Goal: Transaction & Acquisition: Purchase product/service

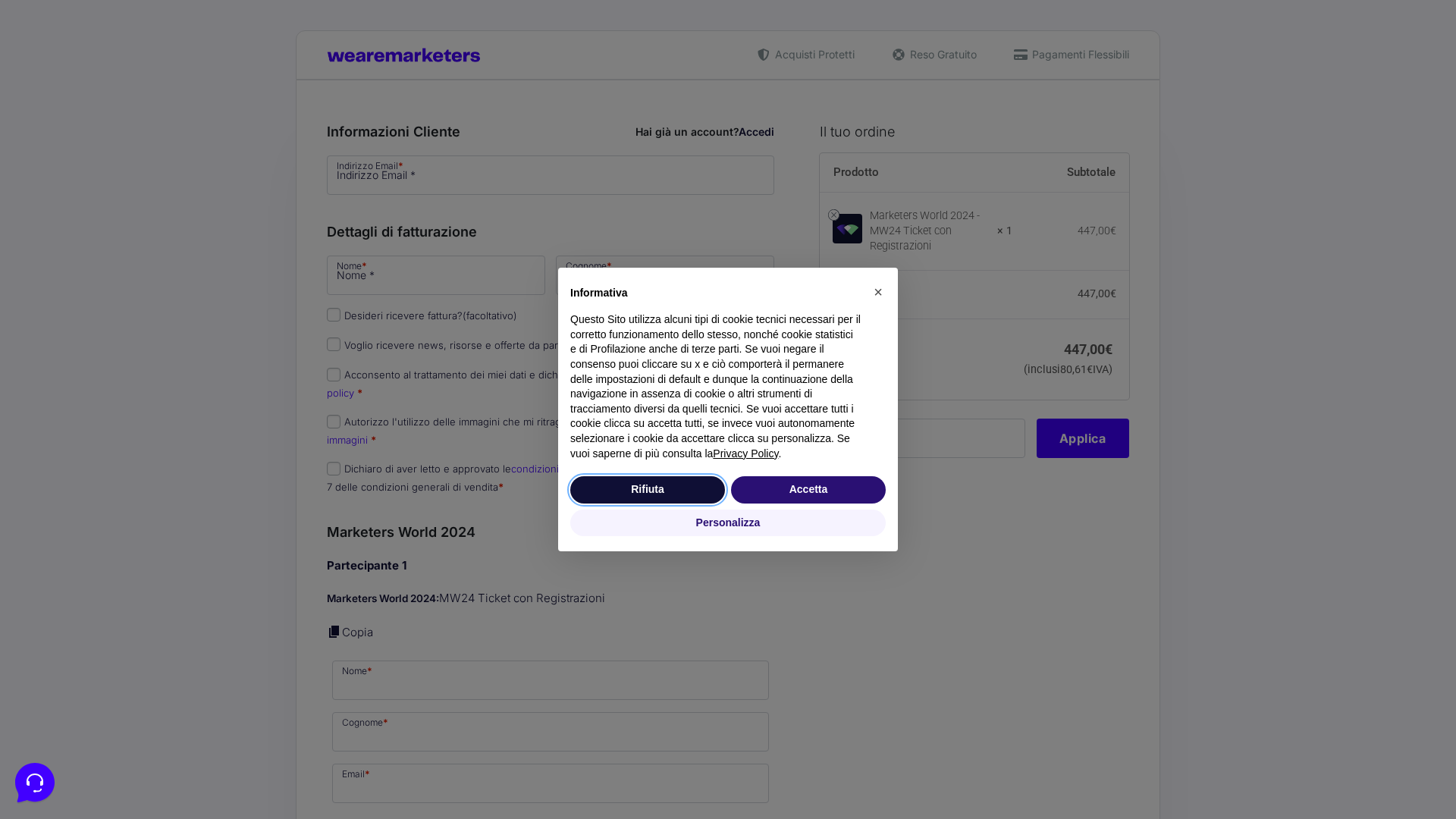
click at [648, 489] on button "Rifiuta" at bounding box center [647, 490] width 155 height 28
